Goal: Transaction & Acquisition: Subscribe to service/newsletter

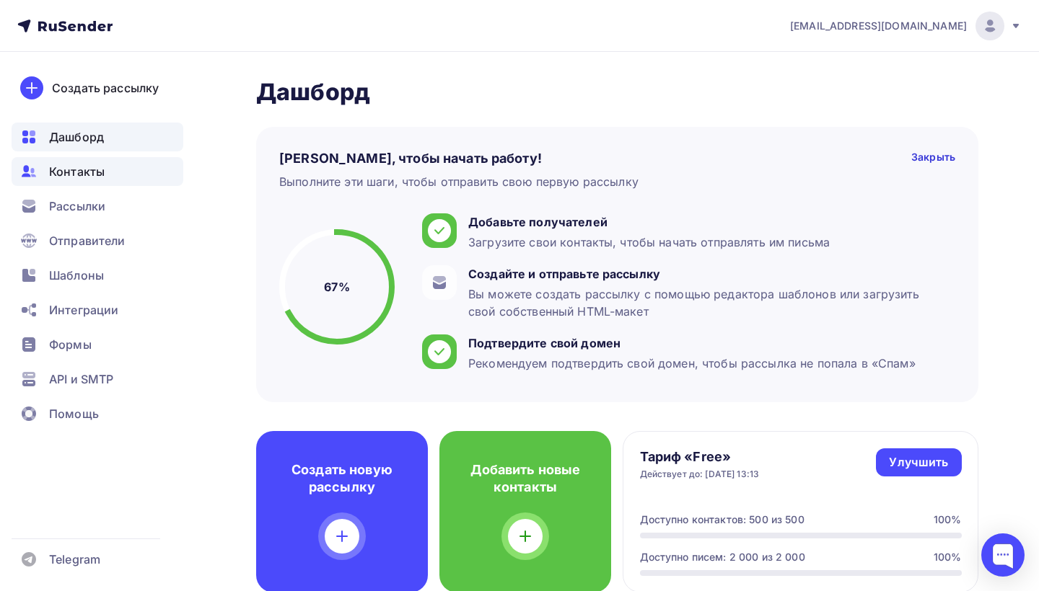
click at [91, 172] on span "Контакты" at bounding box center [77, 171] width 56 height 17
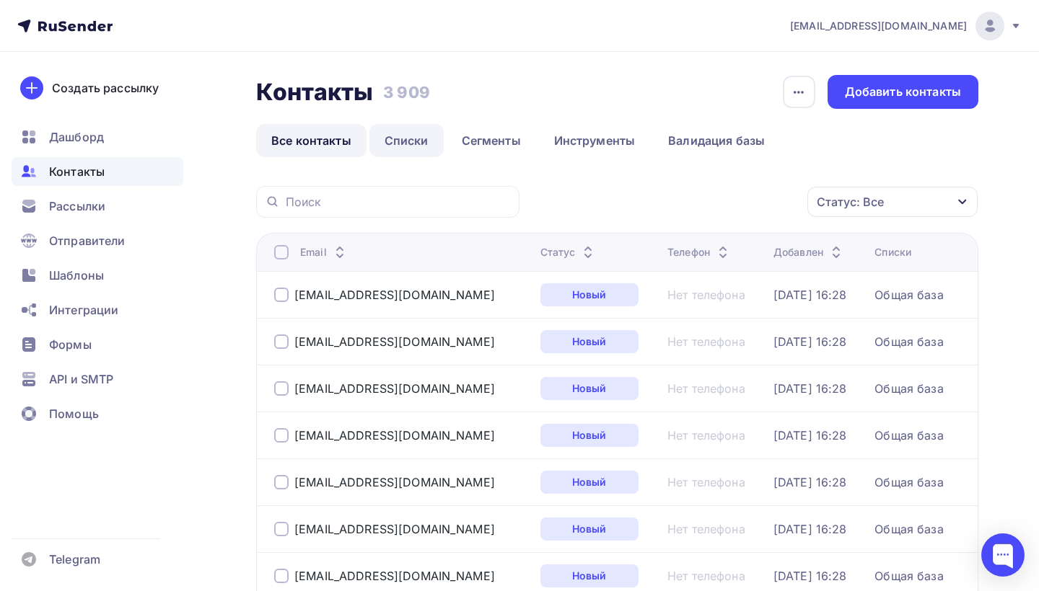
click at [399, 139] on link "Списки" at bounding box center [406, 140] width 74 height 33
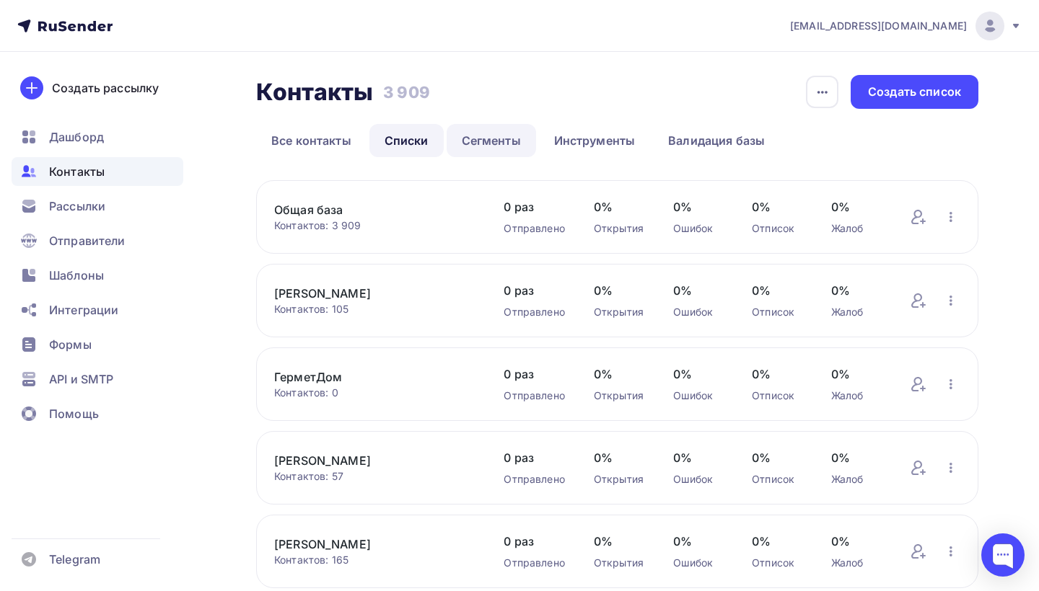
click at [488, 137] on link "Сегменты" at bounding box center [490, 140] width 89 height 33
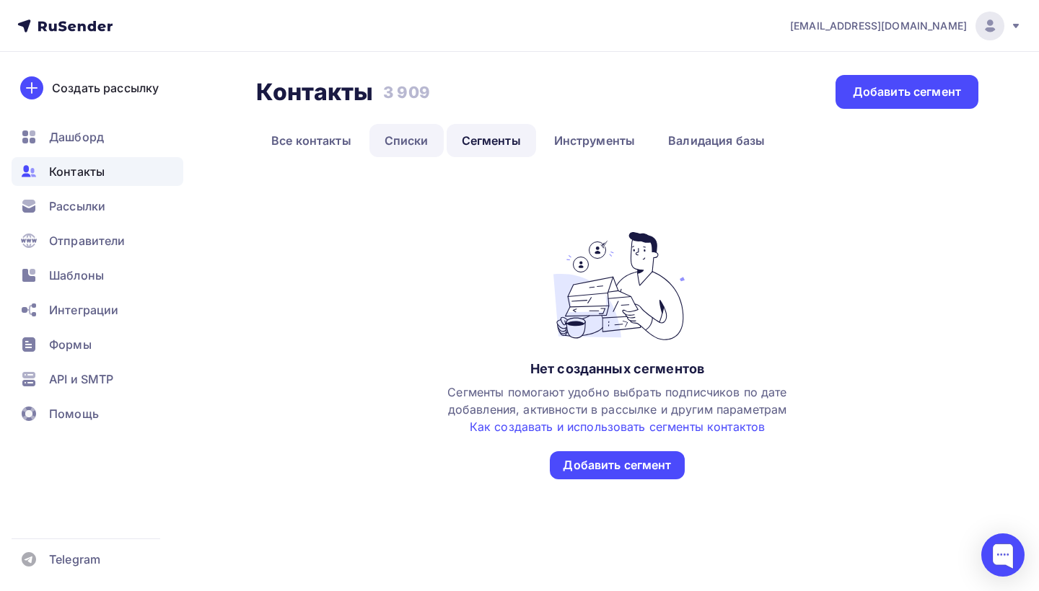
click at [409, 147] on link "Списки" at bounding box center [406, 140] width 74 height 33
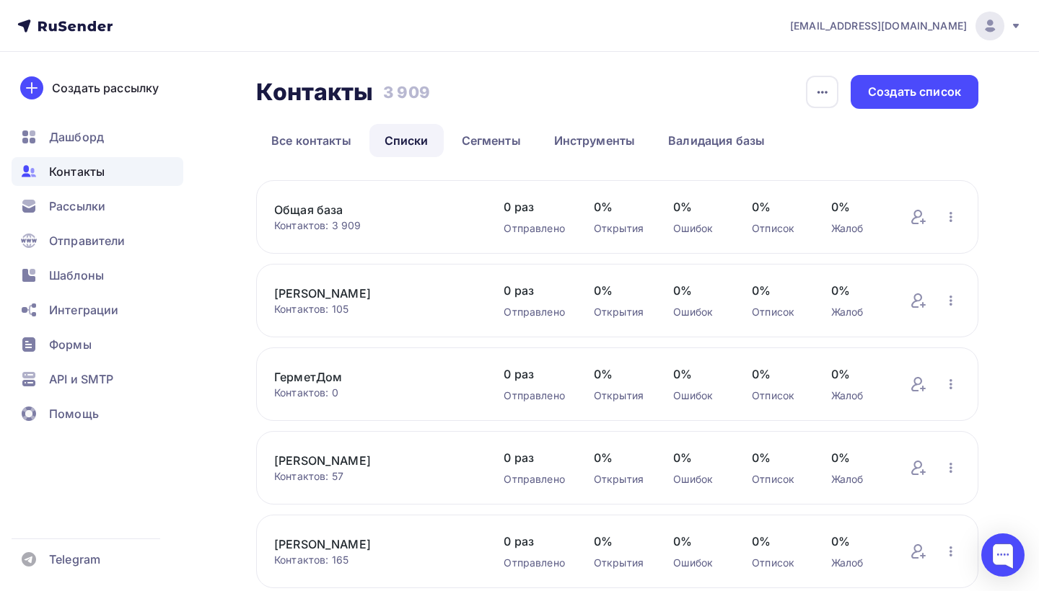
scroll to position [14, 0]
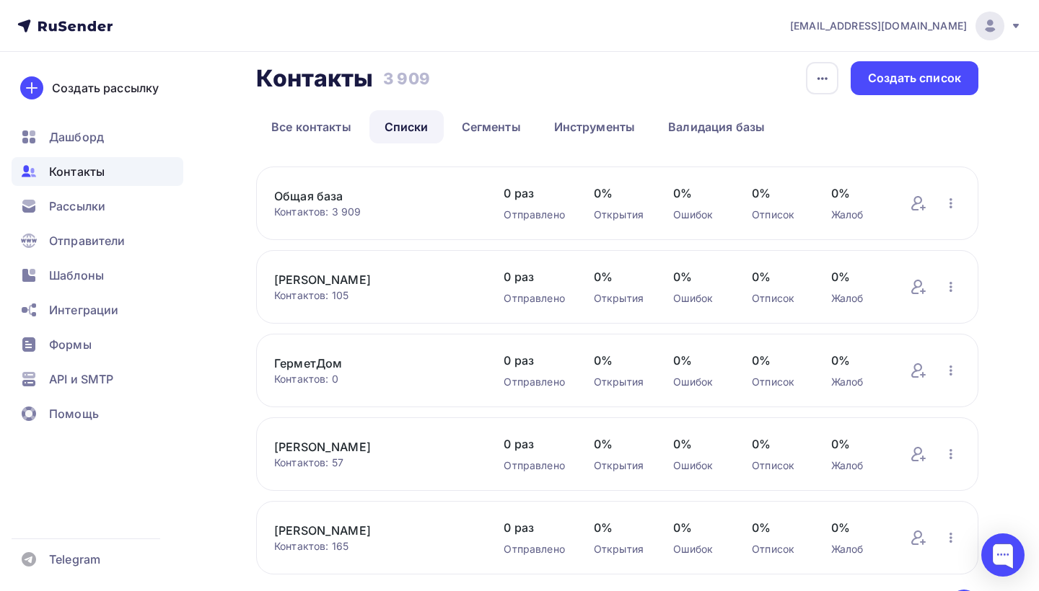
drag, startPoint x: 334, startPoint y: 214, endPoint x: 367, endPoint y: 214, distance: 33.2
click at [367, 214] on div "Контактов: 3 909" at bounding box center [374, 212] width 201 height 14
click at [229, 241] on div "Контакты Контакты 3 909 3 909 История импорта Создать список Все контакты Списк…" at bounding box center [519, 362] width 1039 height 648
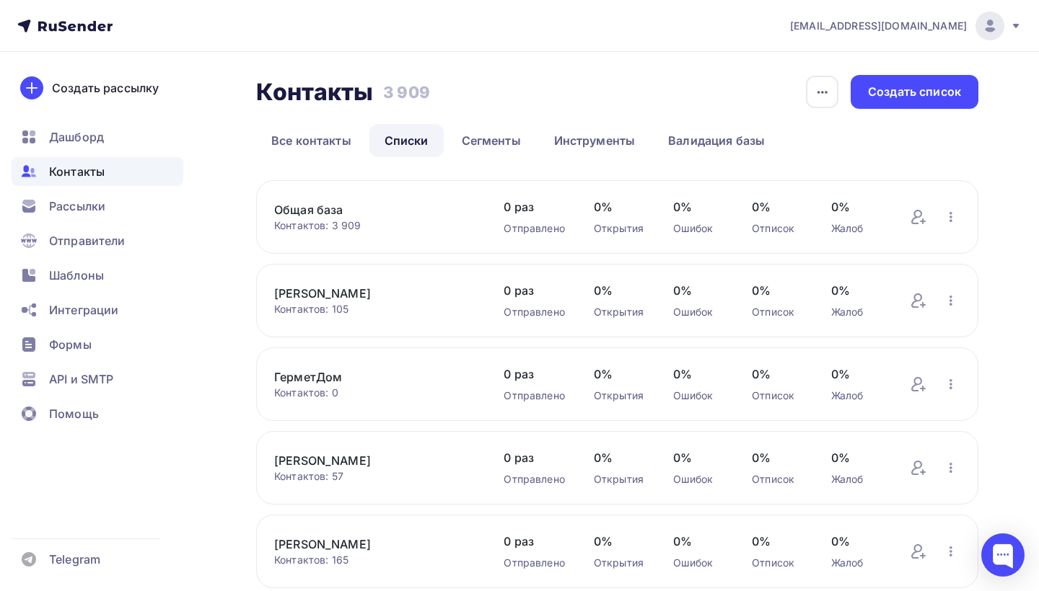
scroll to position [0, 0]
click at [97, 277] on span "Шаблоны" at bounding box center [76, 275] width 55 height 17
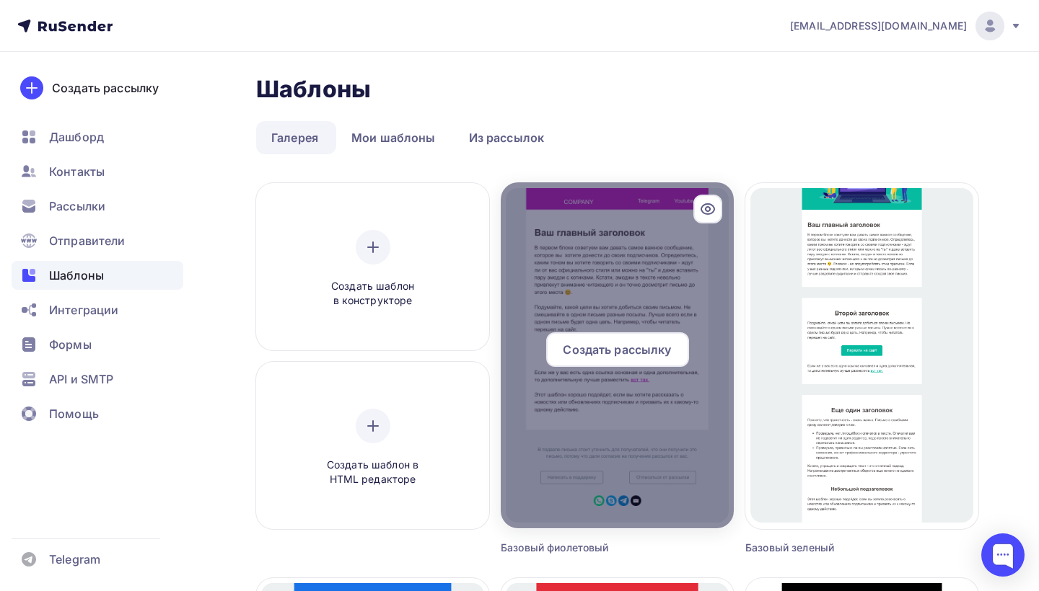
click at [625, 285] on div at bounding box center [617, 355] width 233 height 346
click at [630, 346] on span "Создать рассылку" at bounding box center [617, 349] width 108 height 17
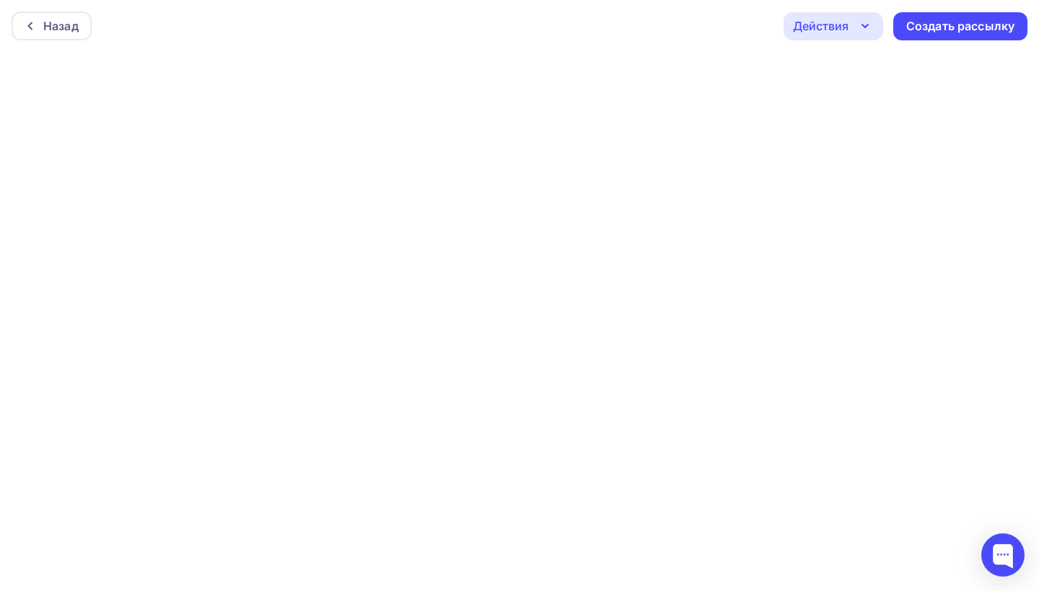
click at [856, 30] on icon "button" at bounding box center [864, 25] width 17 height 17
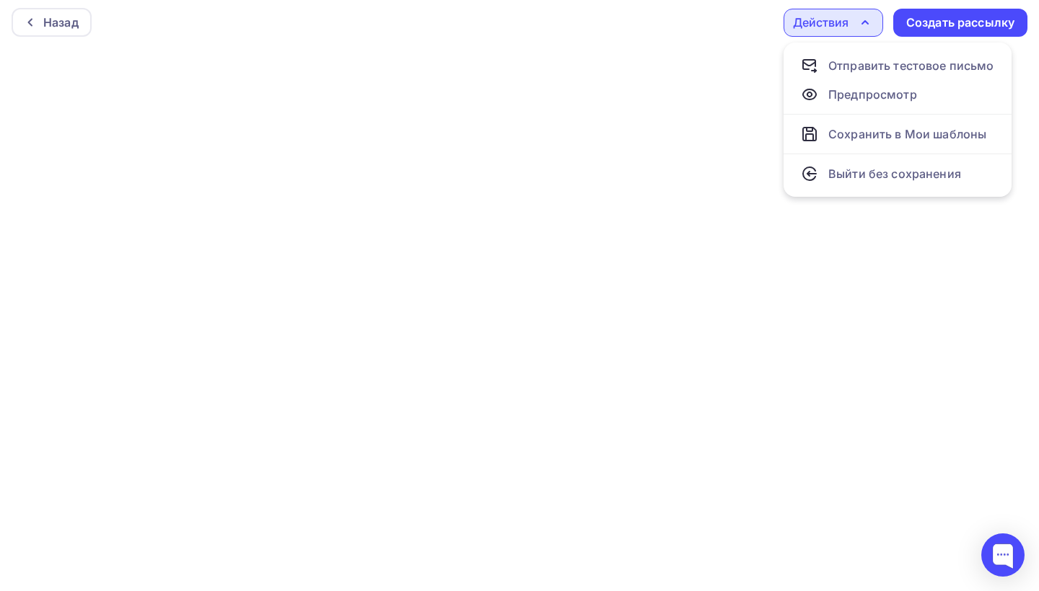
scroll to position [4, 0]
click at [904, 62] on div "Отправить тестовое письмо" at bounding box center [911, 65] width 166 height 17
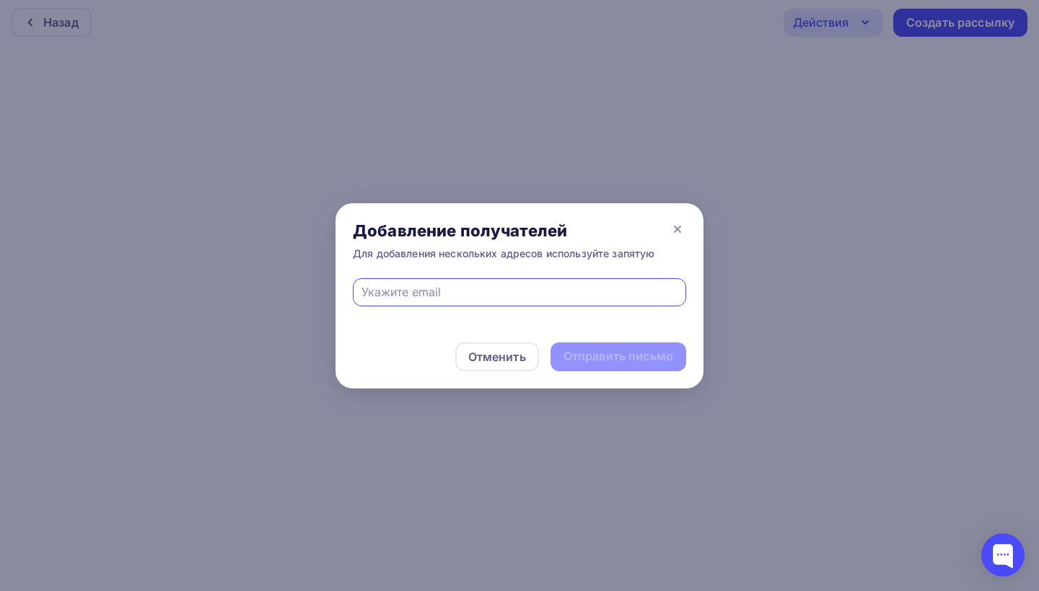
click at [563, 291] on input "text" at bounding box center [519, 291] width 317 height 17
click at [673, 226] on icon at bounding box center [677, 229] width 17 height 17
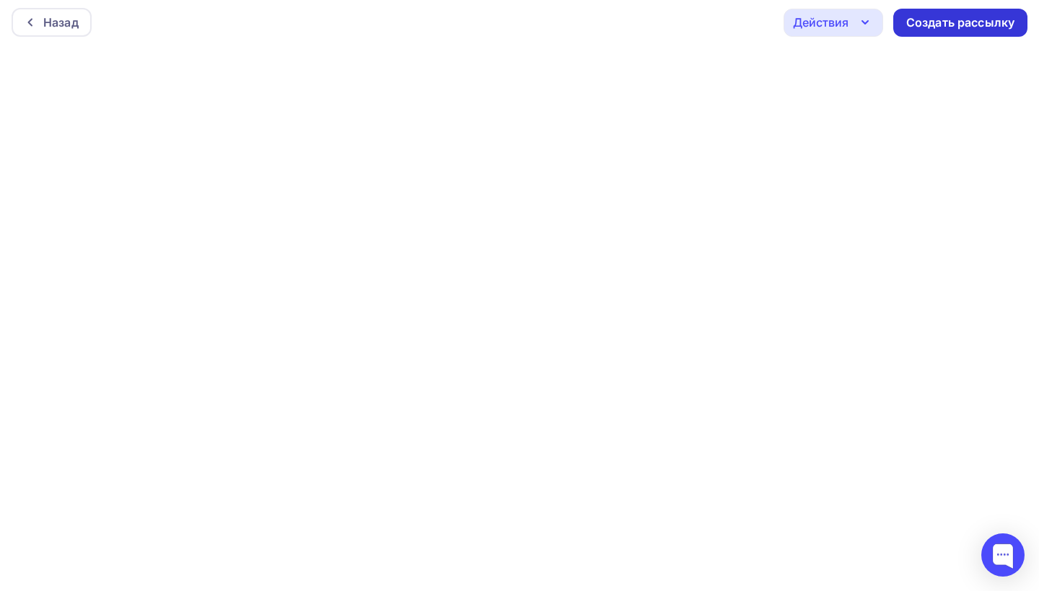
click at [935, 19] on div "Создать рассылку" at bounding box center [960, 22] width 108 height 17
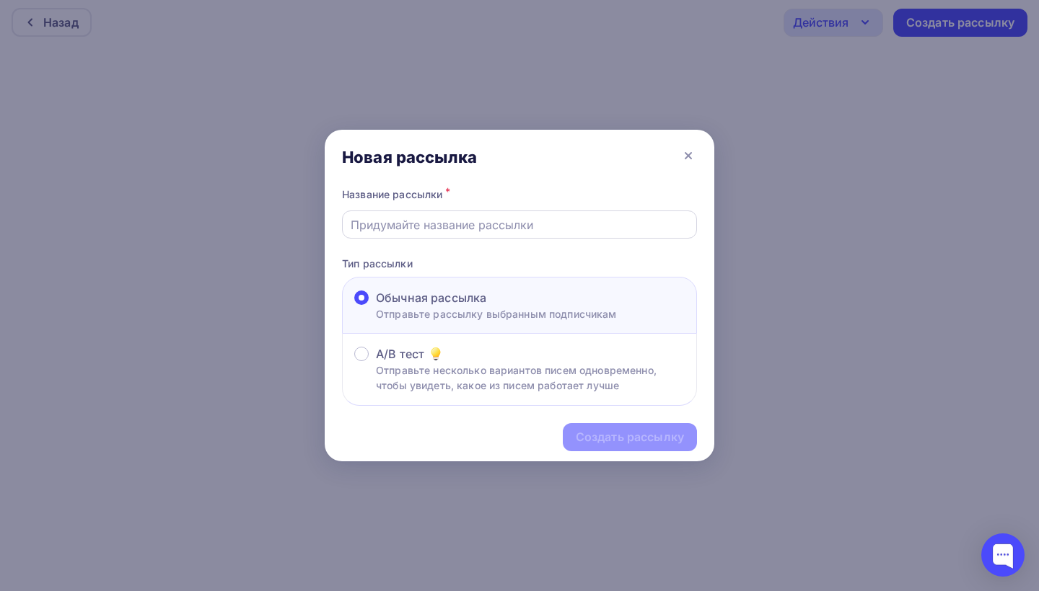
click at [506, 223] on input "text" at bounding box center [520, 224] width 338 height 17
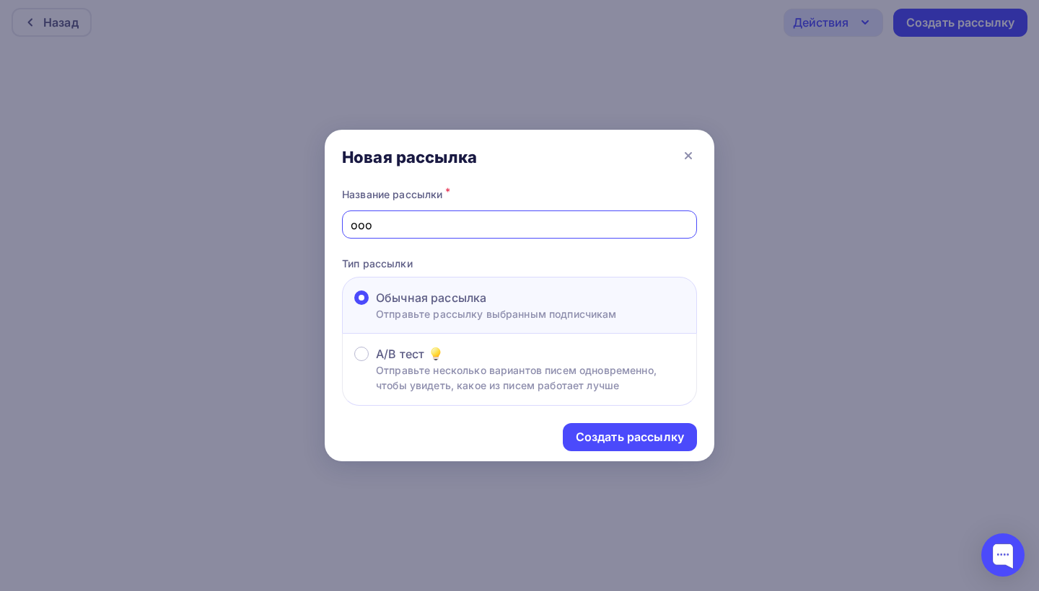
type input "ооо"
drag, startPoint x: 506, startPoint y: 223, endPoint x: 545, endPoint y: 436, distance: 217.2
click at [545, 436] on div "Создать рассылку" at bounding box center [520, 437] width 390 height 63
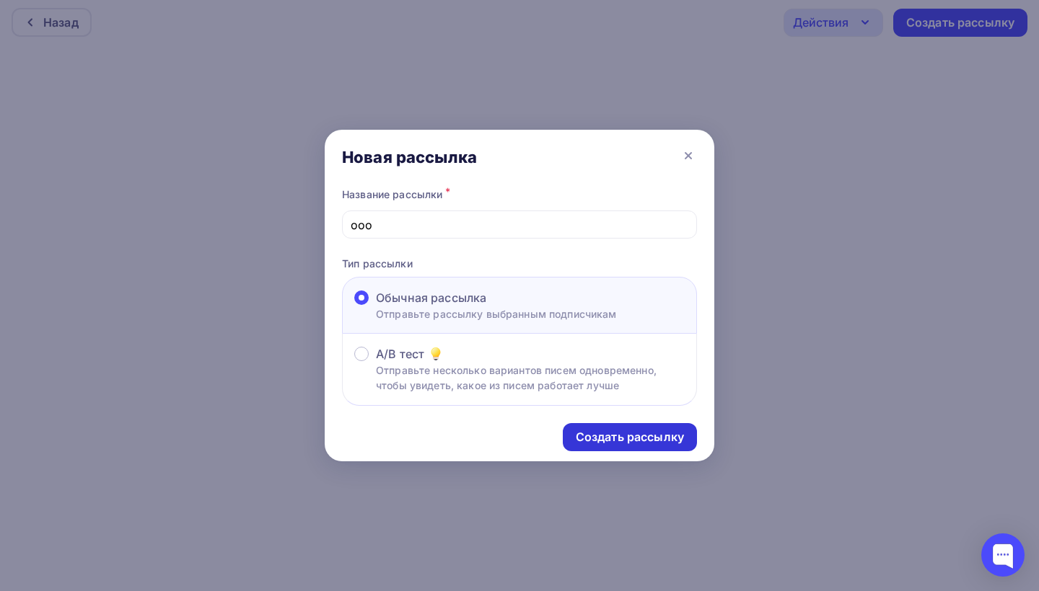
click at [591, 436] on div "Создать рассылку" at bounding box center [630, 437] width 108 height 17
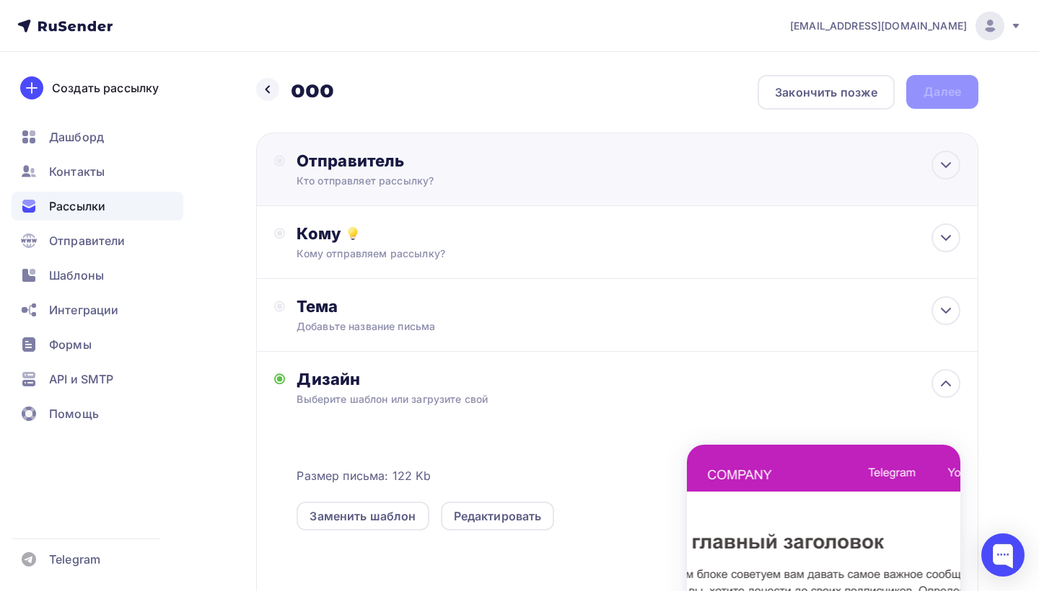
click at [617, 167] on div "Отправитель Кто отправляет рассылку? Email * [EMAIL_ADDRESS][DOMAIN_NAME] [EMAI…" at bounding box center [617, 170] width 722 height 74
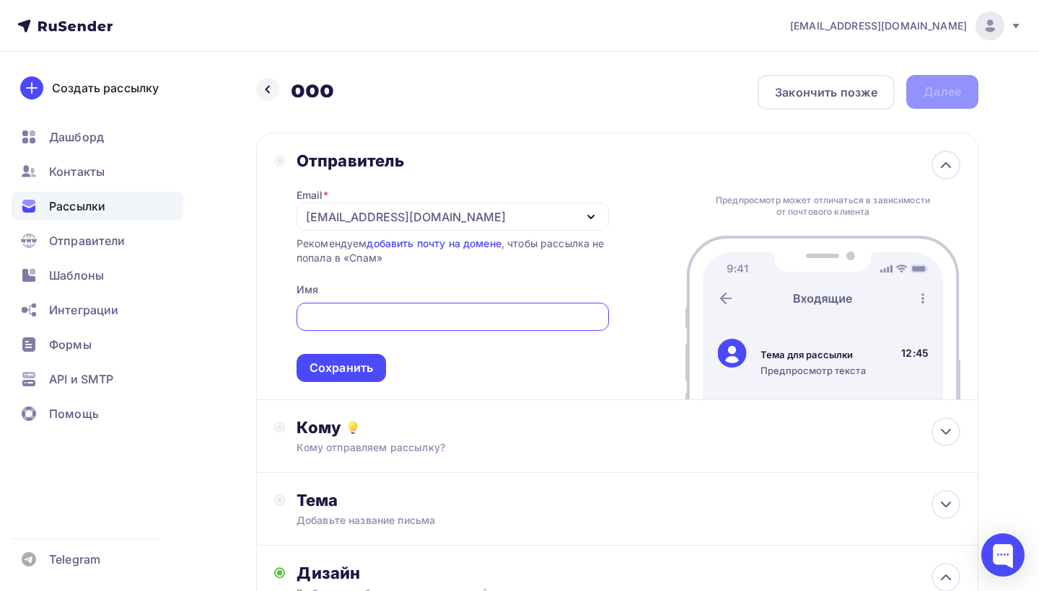
click at [545, 215] on div "[EMAIL_ADDRESS][DOMAIN_NAME]" at bounding box center [452, 217] width 312 height 28
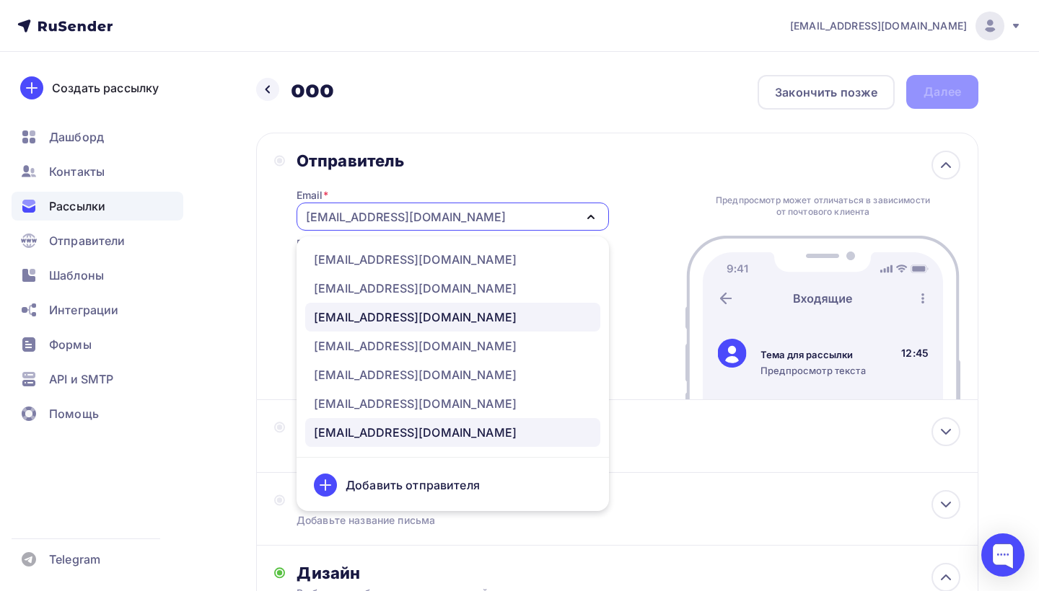
click at [449, 320] on div "[EMAIL_ADDRESS][DOMAIN_NAME]" at bounding box center [415, 317] width 203 height 17
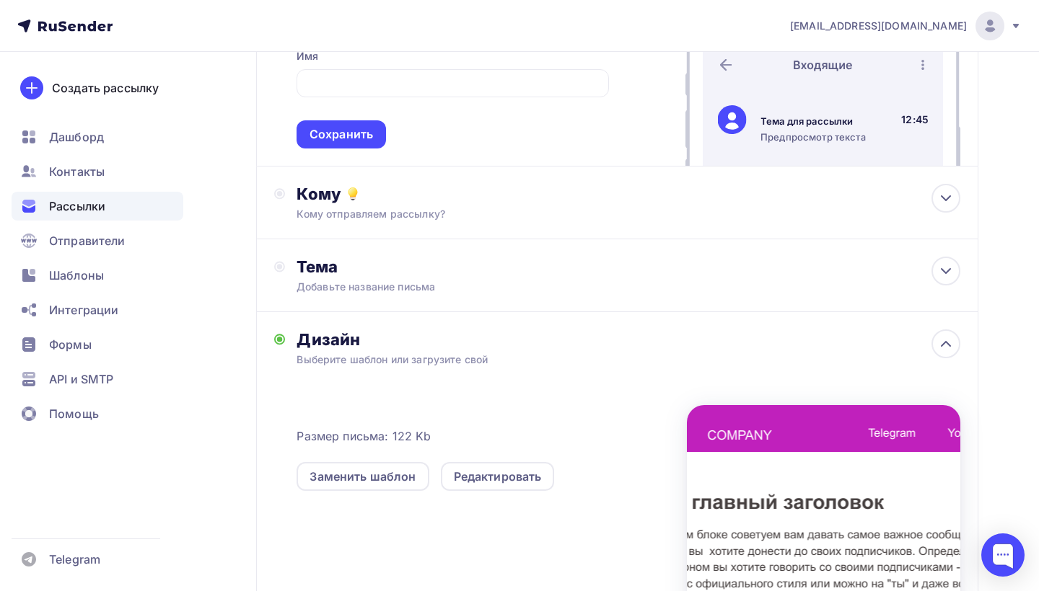
scroll to position [259, 0]
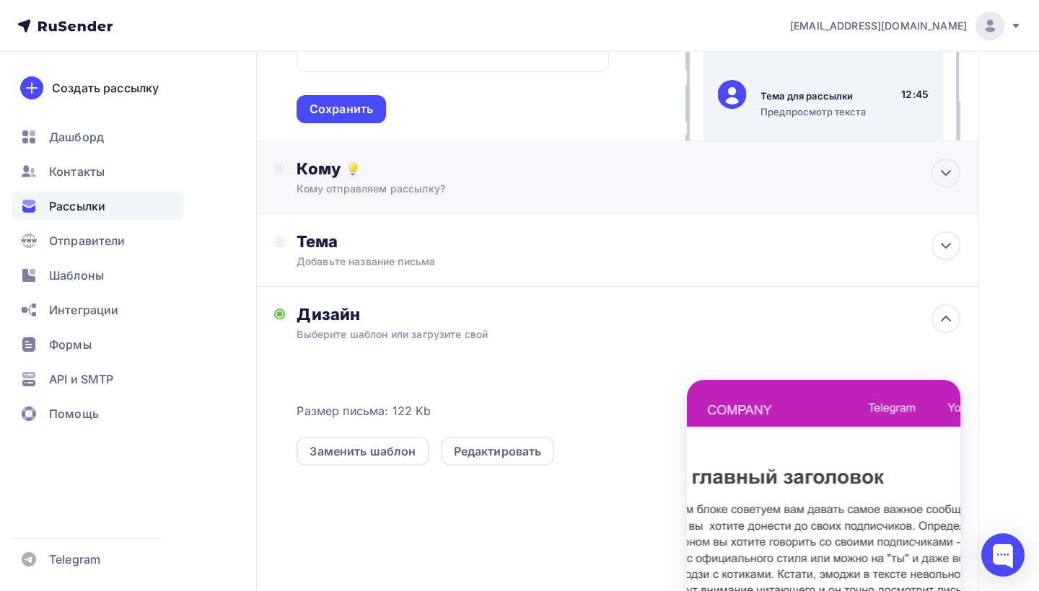
click at [457, 185] on div "Кому отправляем рассылку?" at bounding box center [594, 189] width 597 height 14
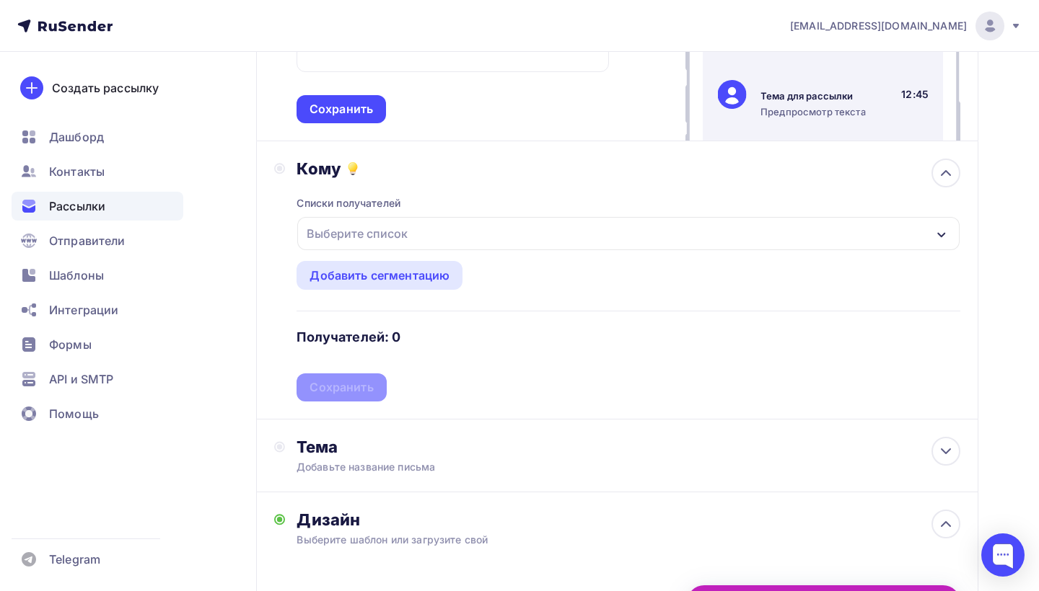
click at [462, 224] on div "Выберите список" at bounding box center [628, 233] width 662 height 33
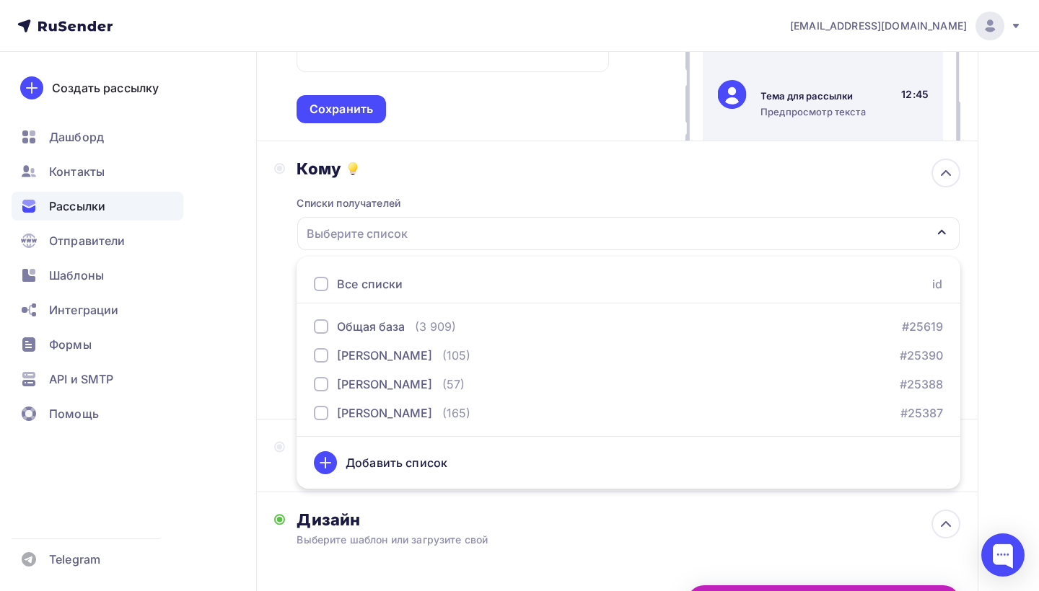
click at [252, 273] on div "Назад ооо ооо Закончить позже Далее Отправитель Email * [EMAIL_ADDRESS][DOMAIN_…" at bounding box center [519, 385] width 1039 height 1184
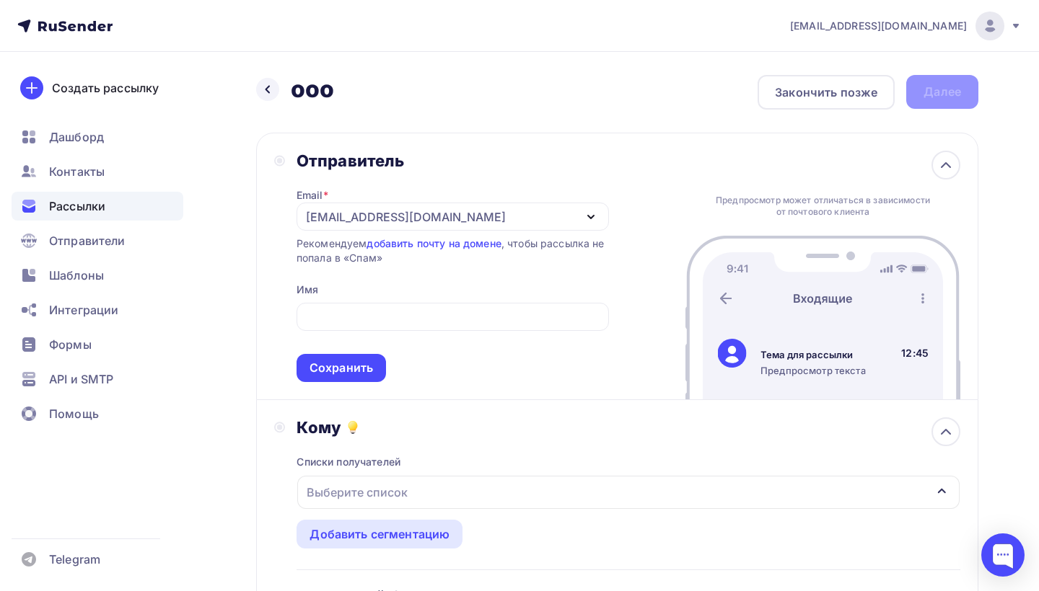
scroll to position [0, 0]
click at [804, 92] on div "Закончить позже" at bounding box center [826, 92] width 102 height 17
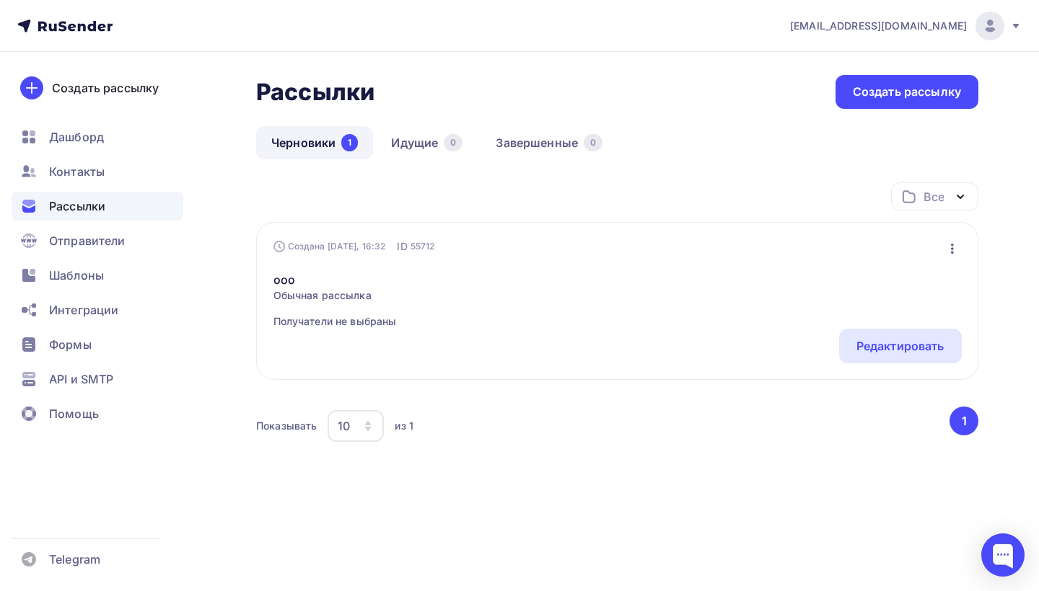
click at [691, 71] on div "Рассылки Рассылки Создать рассылку [GEOGRAPHIC_DATA] 1 Идущие 0 Завершенные 0 Ч…" at bounding box center [519, 303] width 1039 height 502
